Goal: Task Accomplishment & Management: Use online tool/utility

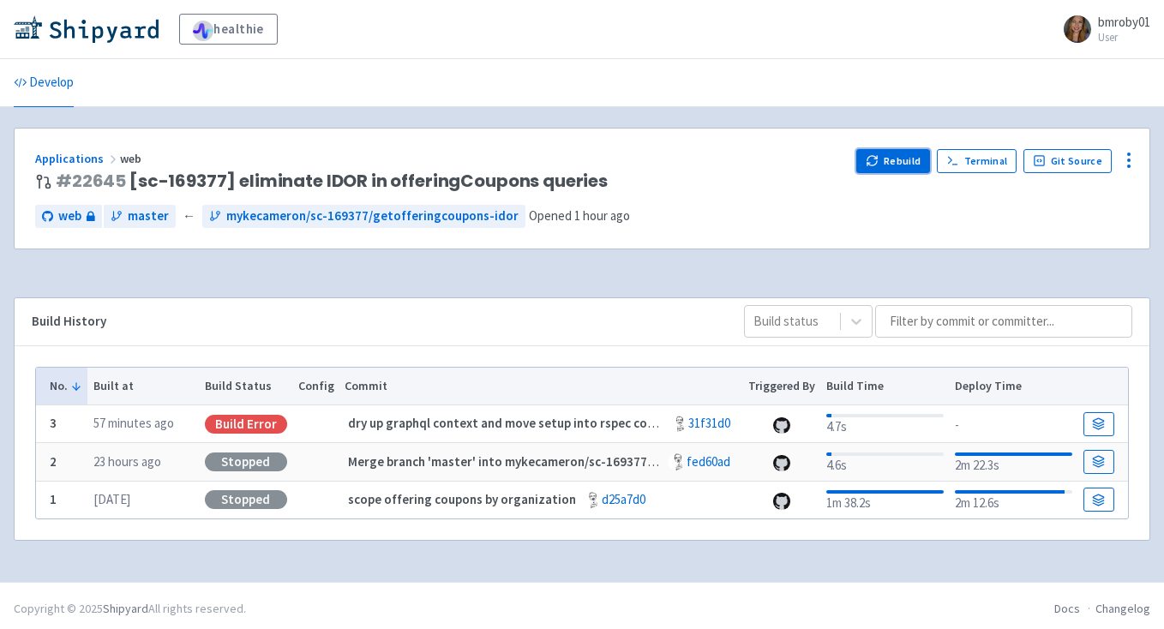
click at [879, 163] on icon "button" at bounding box center [872, 160] width 13 height 13
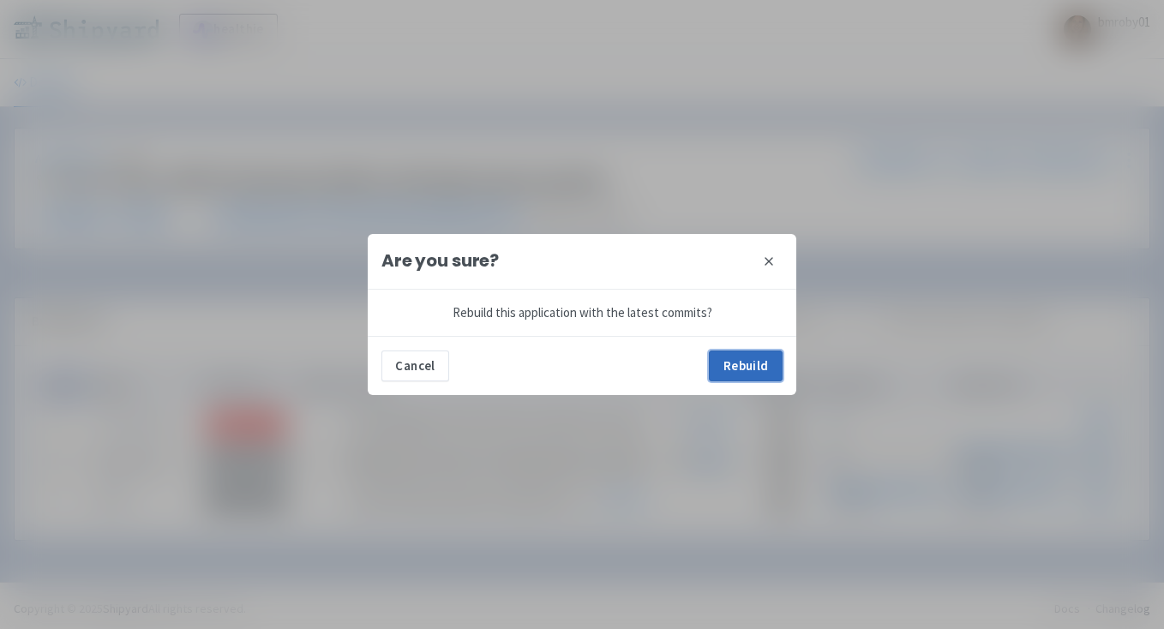
click at [738, 359] on button "Rebuild" at bounding box center [746, 366] width 74 height 31
